Goal: Task Accomplishment & Management: Use online tool/utility

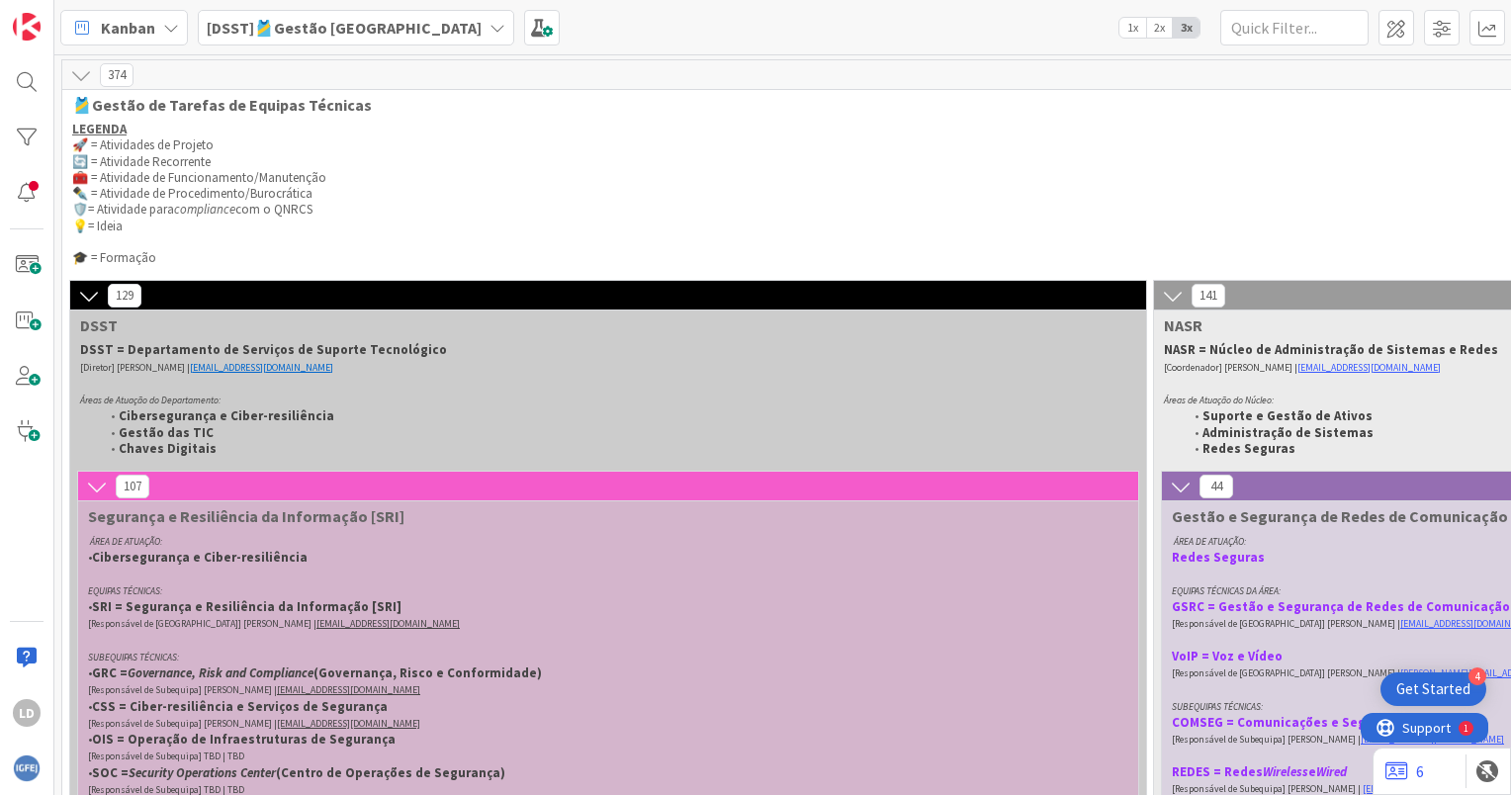
click at [367, 20] on b "[DSST]🎽Gestão [GEOGRAPHIC_DATA]" at bounding box center [344, 28] width 275 height 20
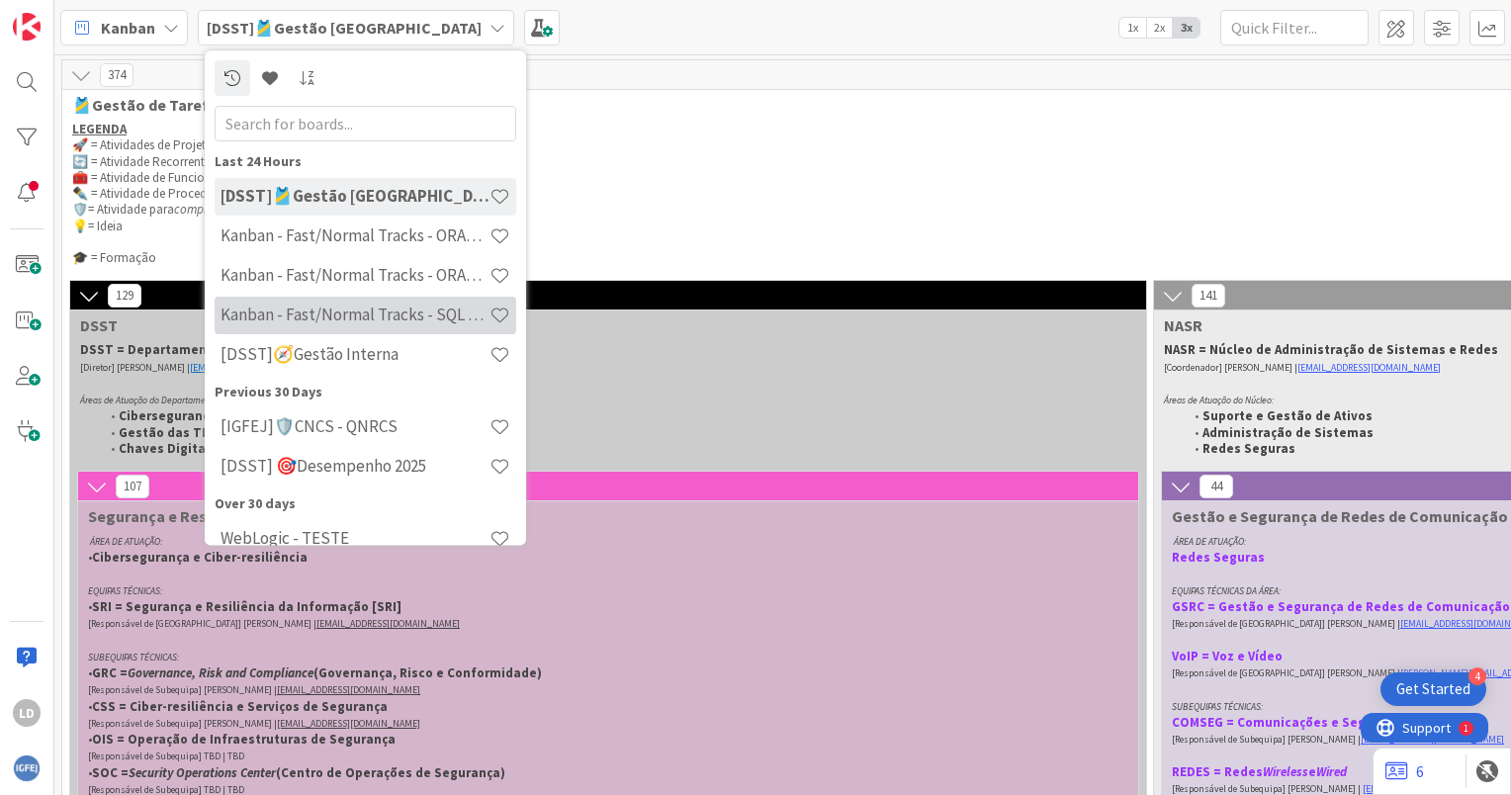
click at [336, 306] on h4 "Kanban - Fast/Normal Tracks - SQL SERVER" at bounding box center [355, 316] width 269 height 20
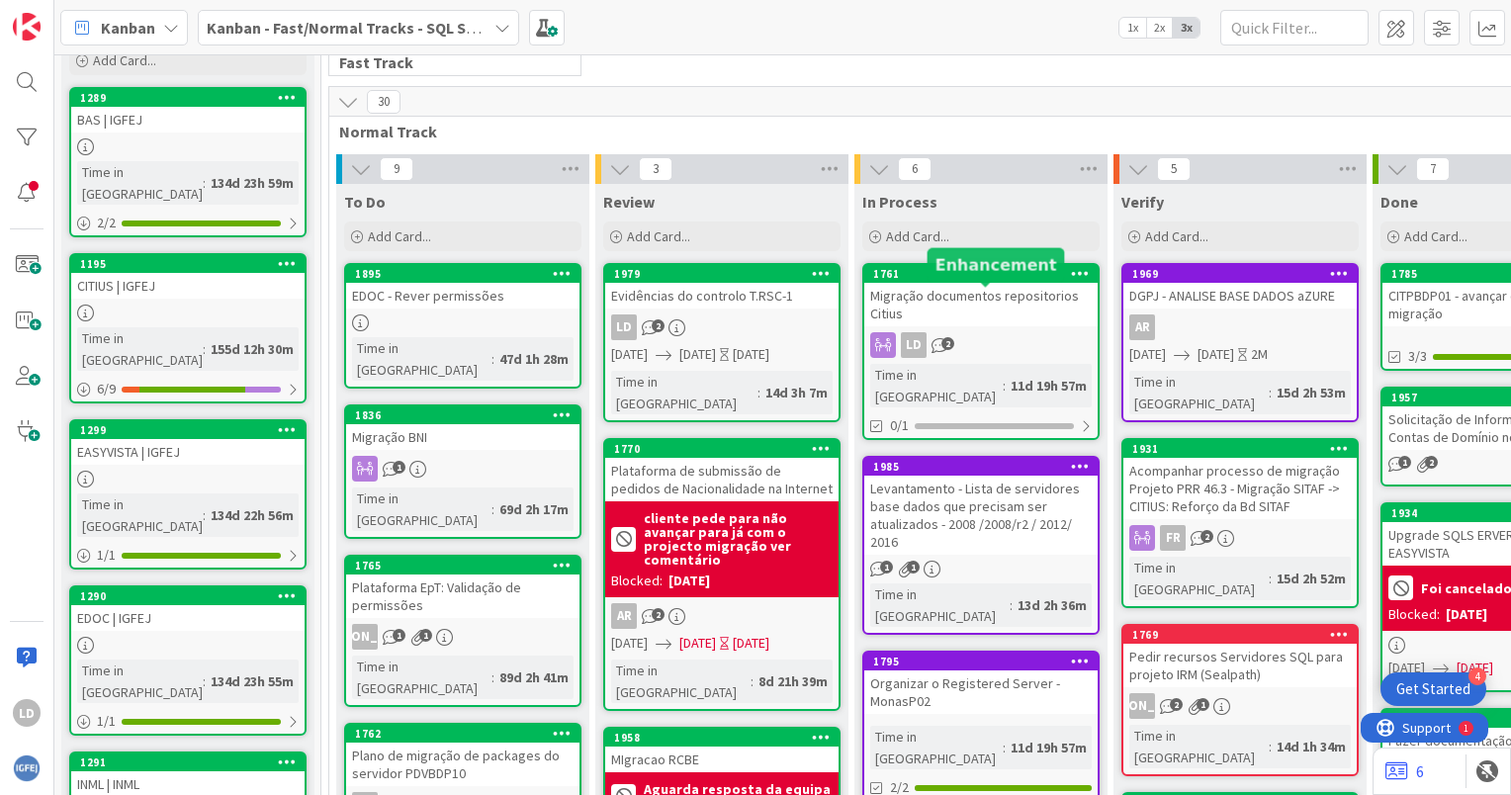
scroll to position [297, 0]
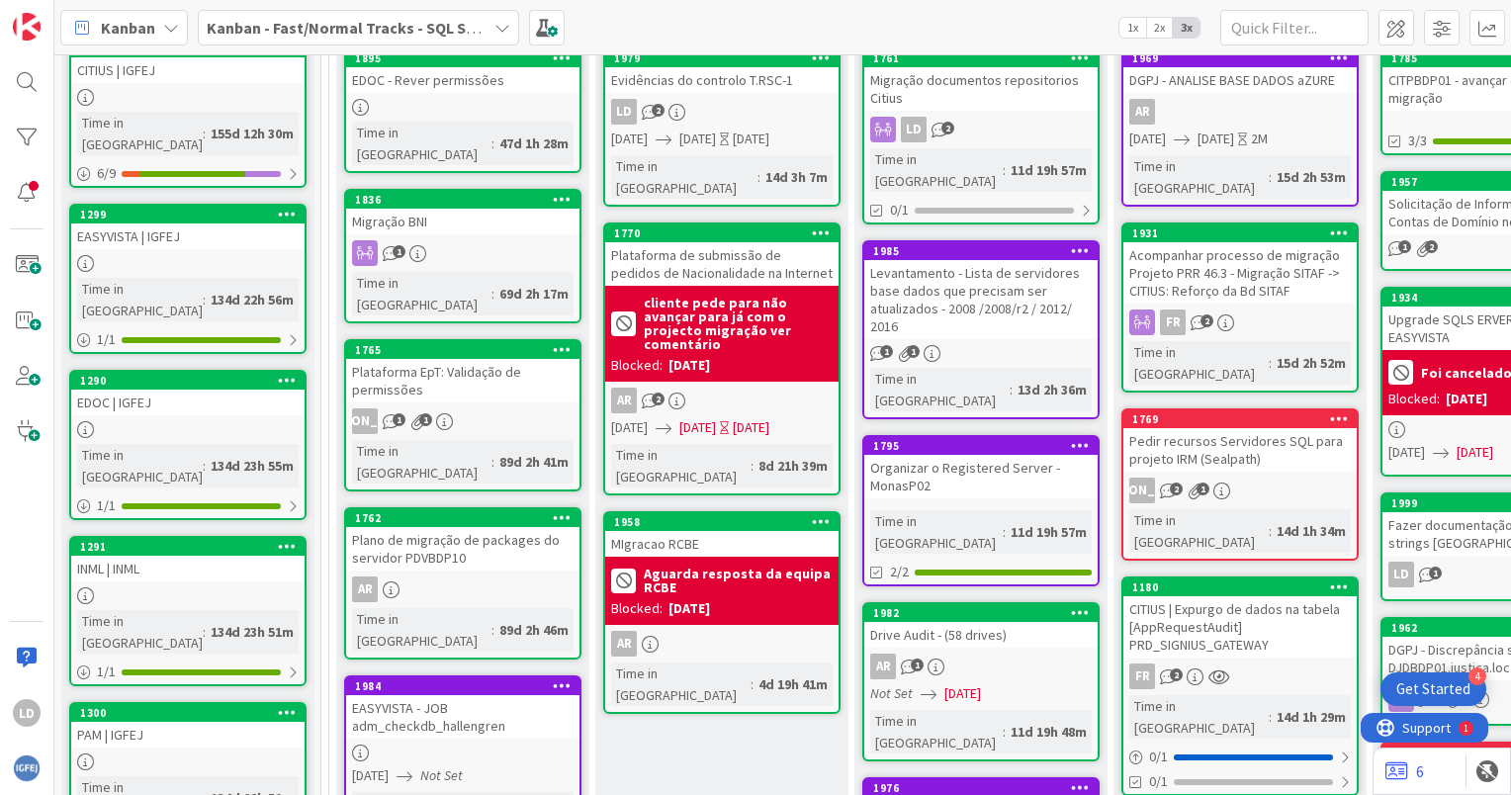
click at [1235, 428] on div "Pedir recursos Servidores SQL para projeto IRM (Sealpath)" at bounding box center [1239, 450] width 233 height 44
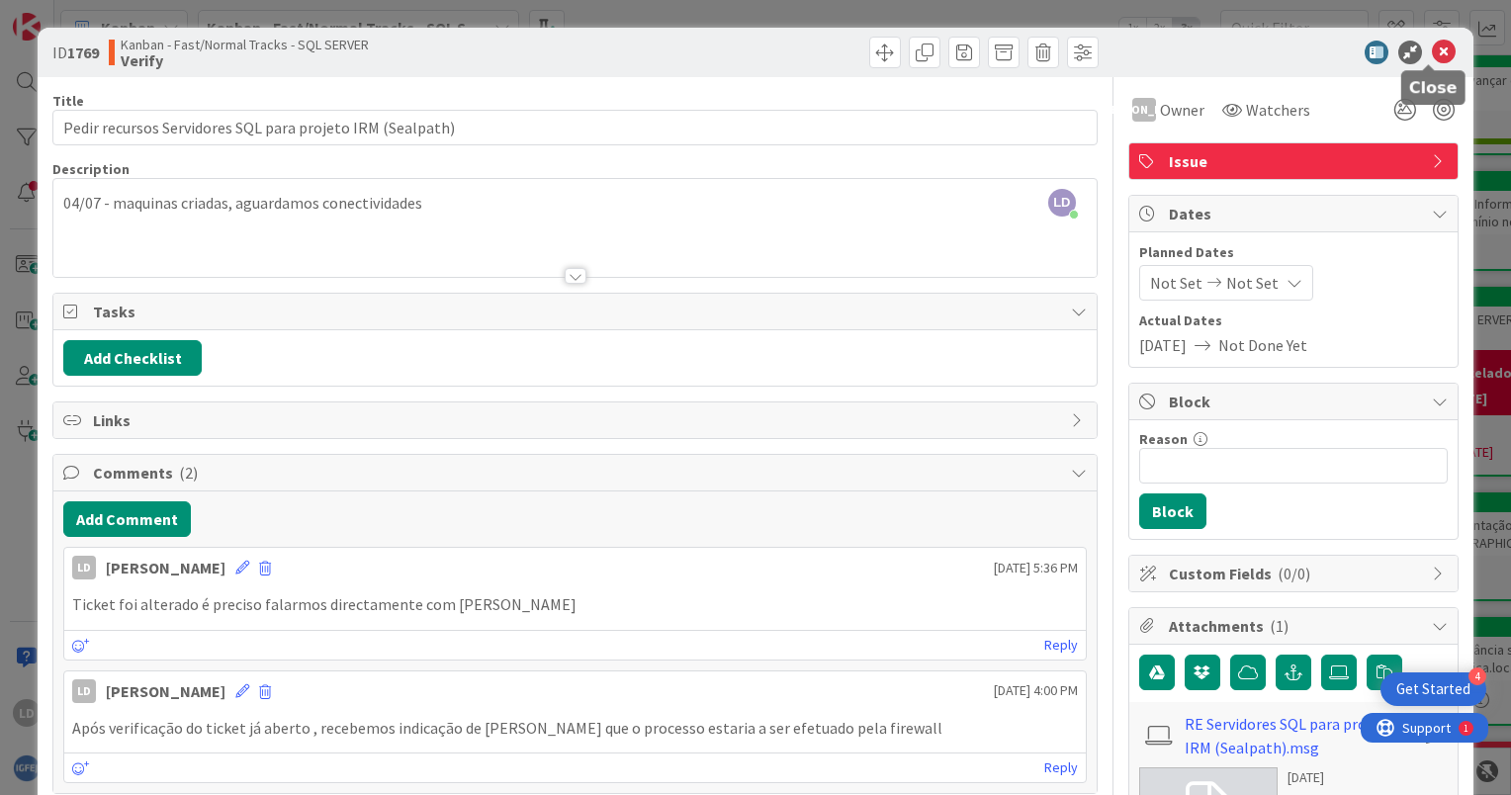
click at [1432, 45] on icon at bounding box center [1444, 53] width 24 height 24
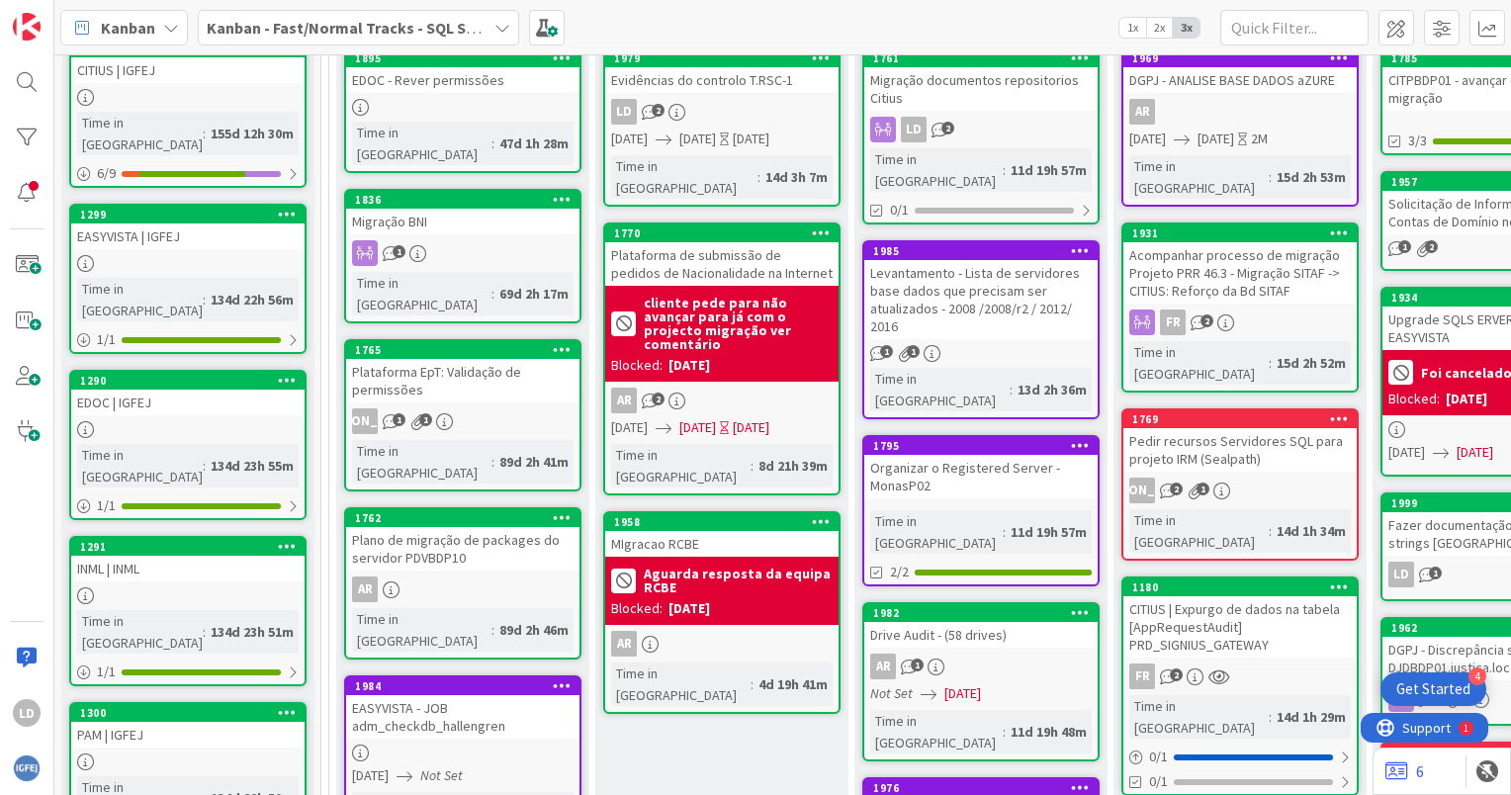
click at [1246, 428] on div "Pedir recursos Servidores SQL para projeto IRM (Sealpath)" at bounding box center [1239, 450] width 233 height 44
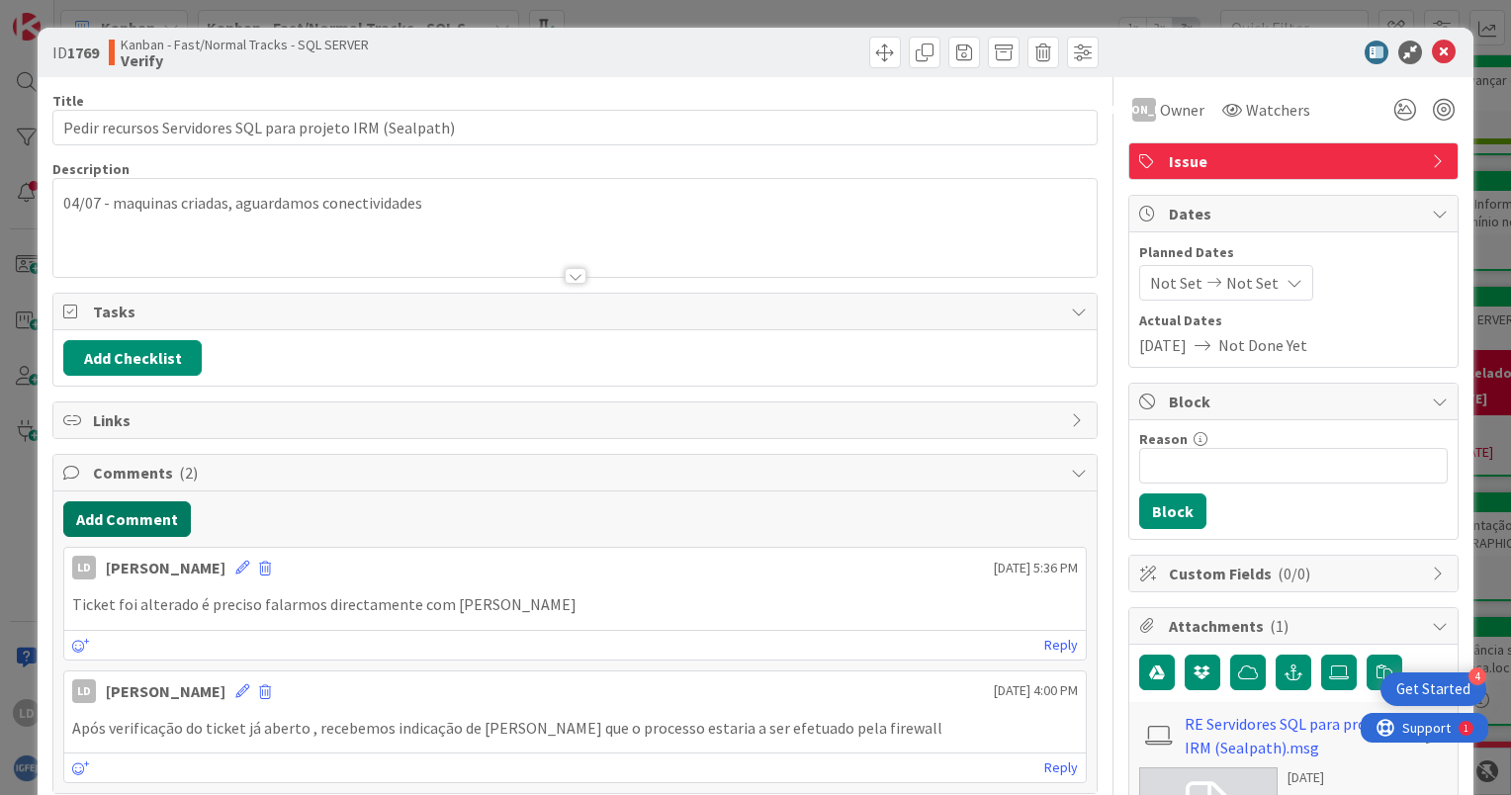
click at [128, 512] on button "Add Comment" at bounding box center [127, 519] width 128 height 36
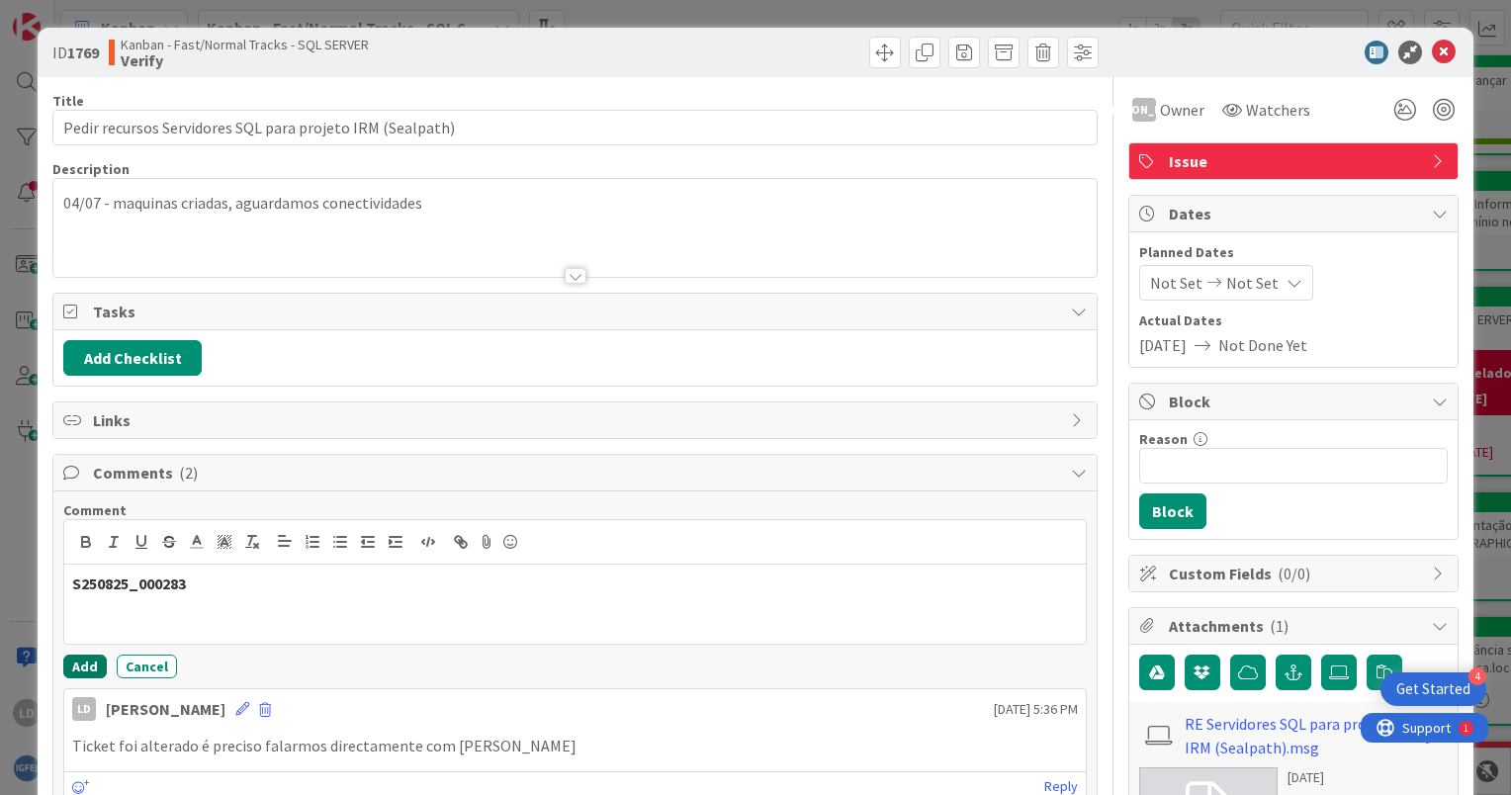
click at [89, 664] on button "Add" at bounding box center [85, 667] width 44 height 24
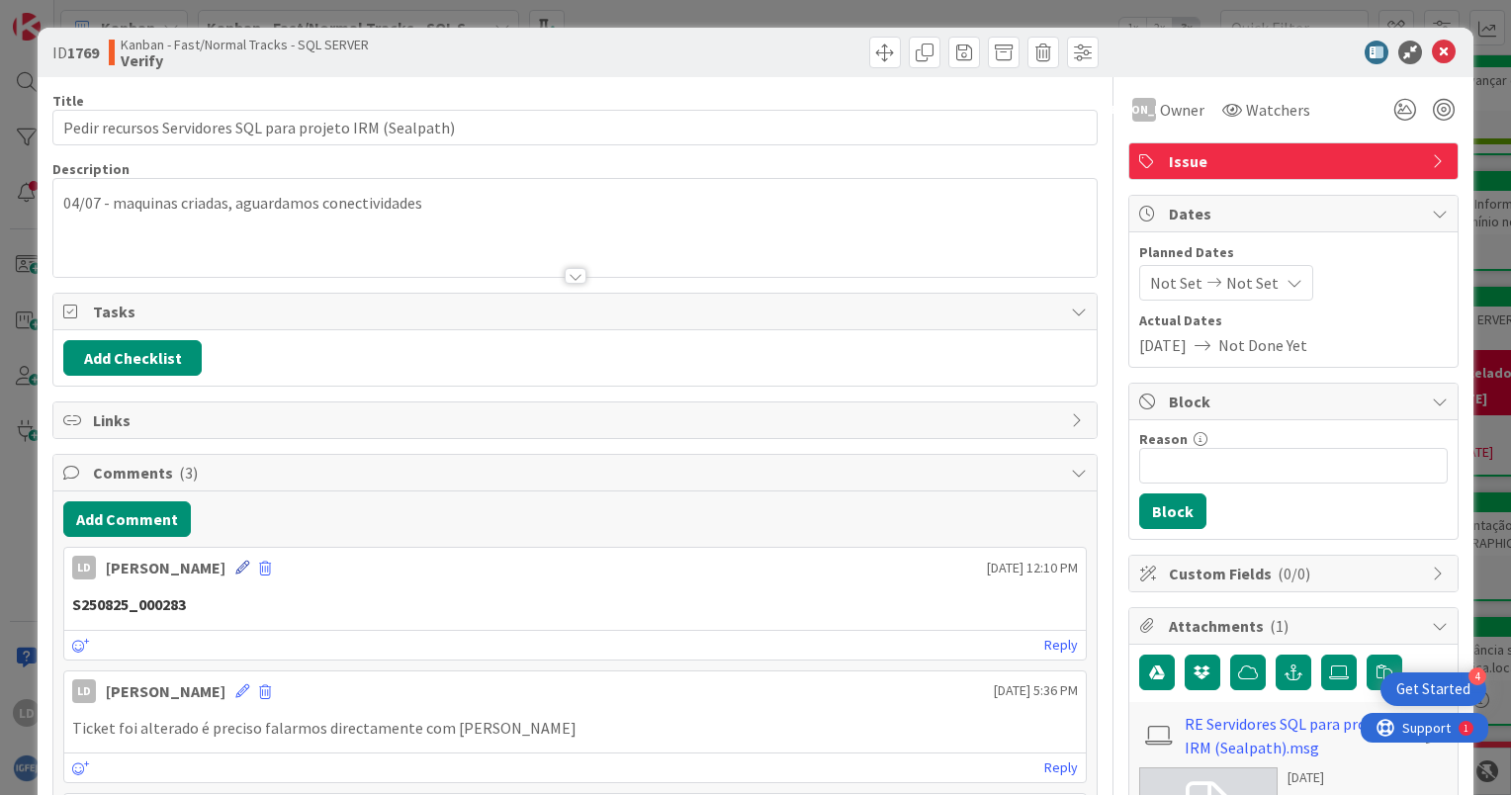
click at [235, 563] on icon at bounding box center [242, 568] width 14 height 14
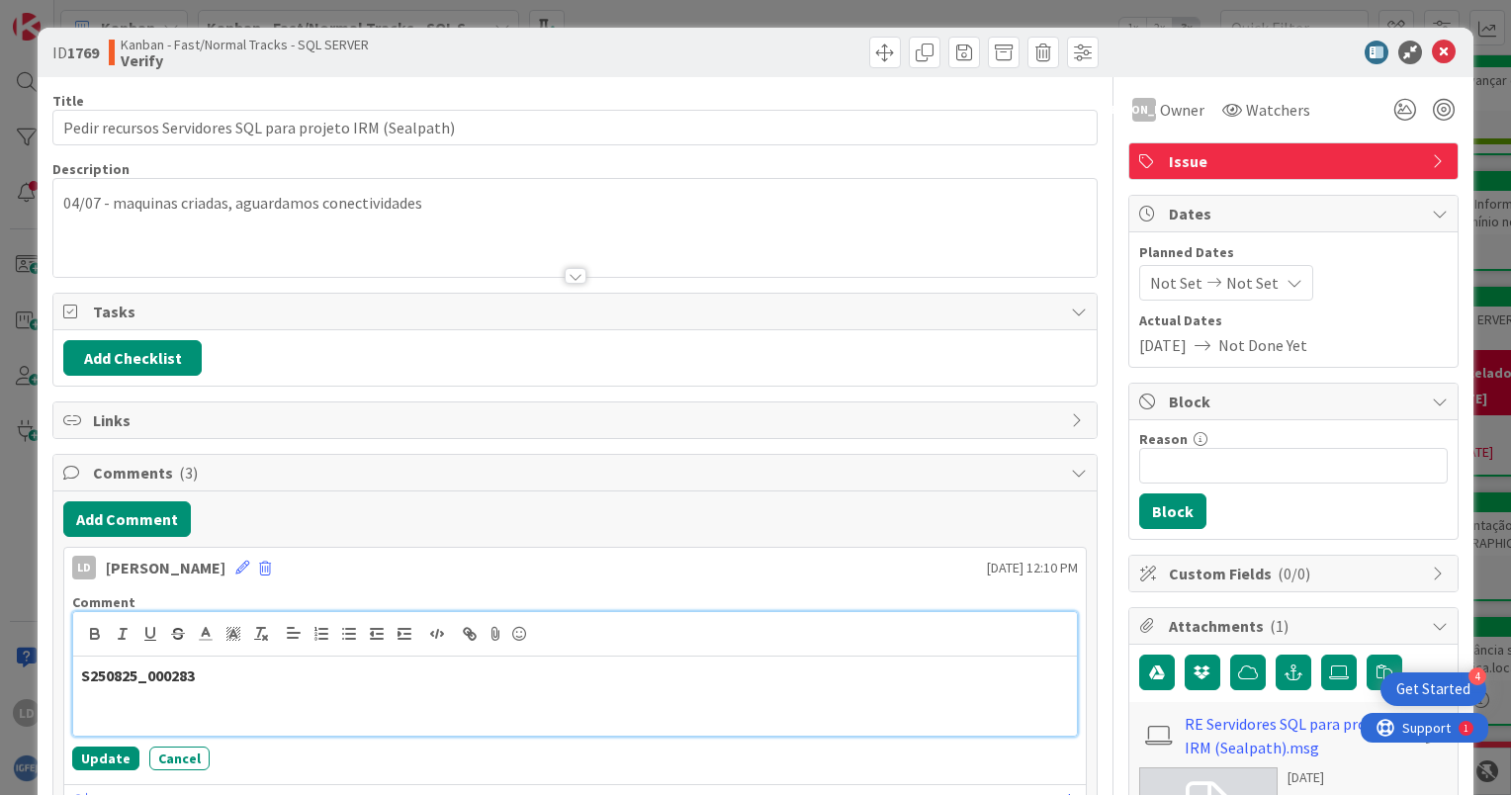
click at [235, 667] on p "S250825_000283" at bounding box center [575, 676] width 988 height 23
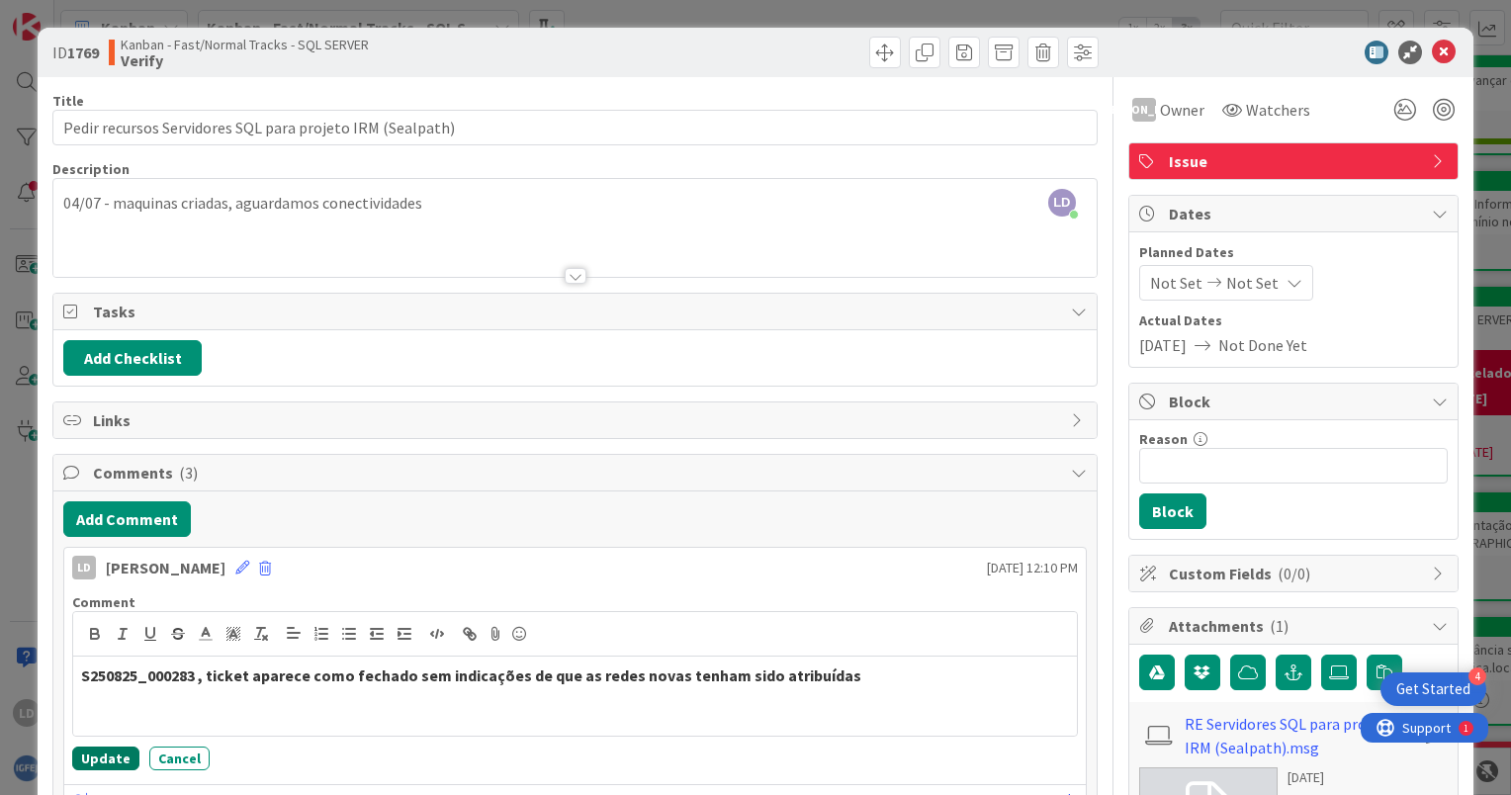
click at [96, 762] on button "Update" at bounding box center [105, 759] width 67 height 24
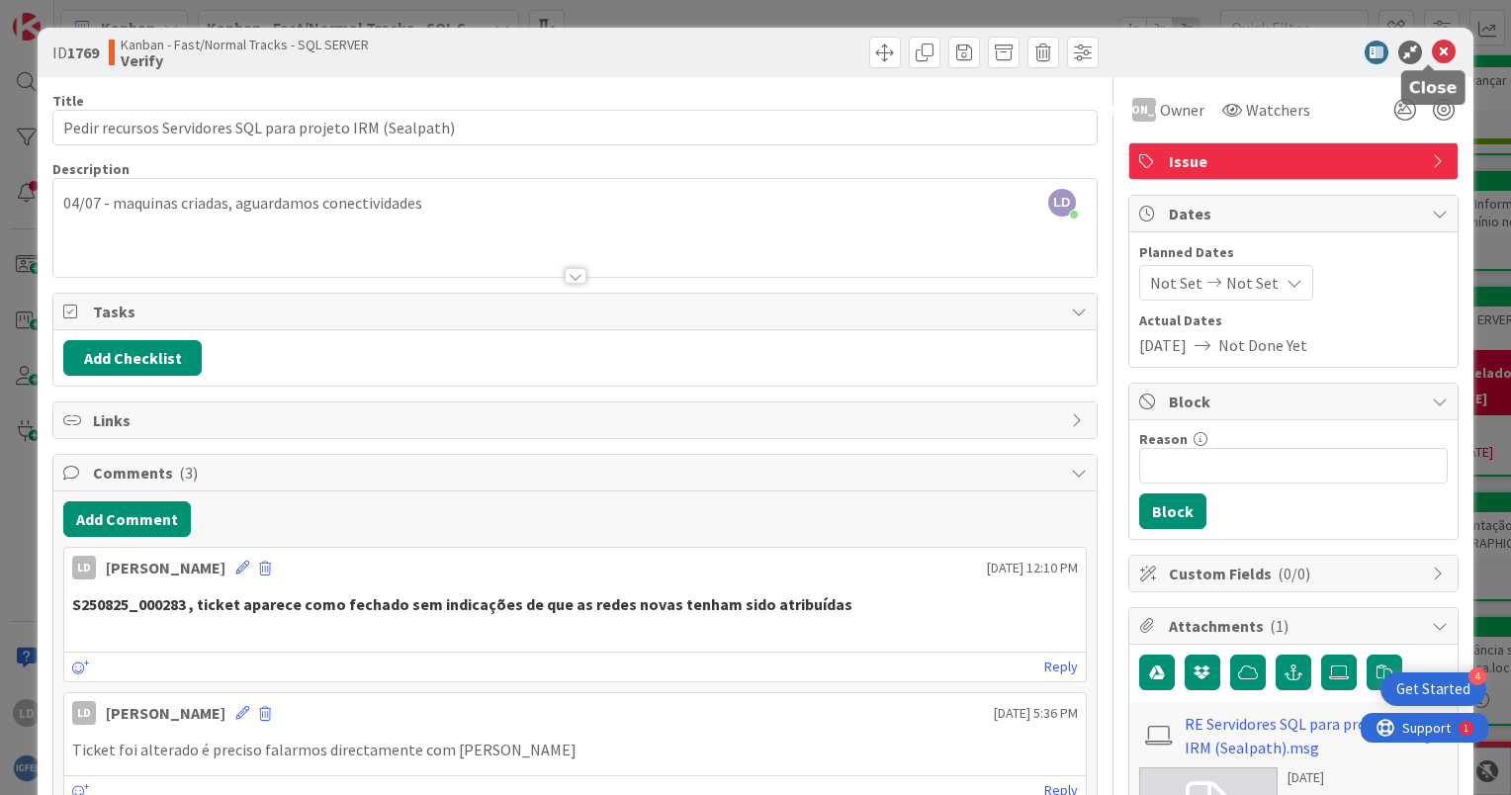
click at [1432, 47] on icon at bounding box center [1444, 53] width 24 height 24
